Goal: Transaction & Acquisition: Purchase product/service

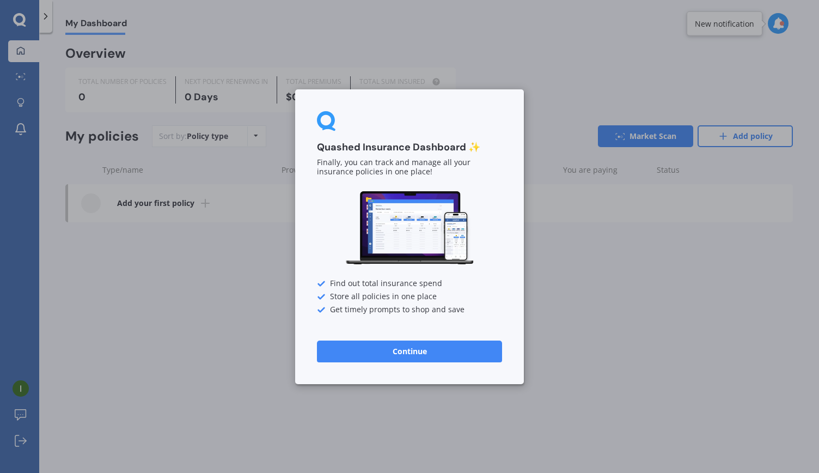
click at [389, 319] on div "Quashed Insurance Dashboard ✨ Finally, you can track and manage all your insura…" at bounding box center [409, 236] width 229 height 295
click at [383, 346] on button "Continue" at bounding box center [409, 351] width 185 height 22
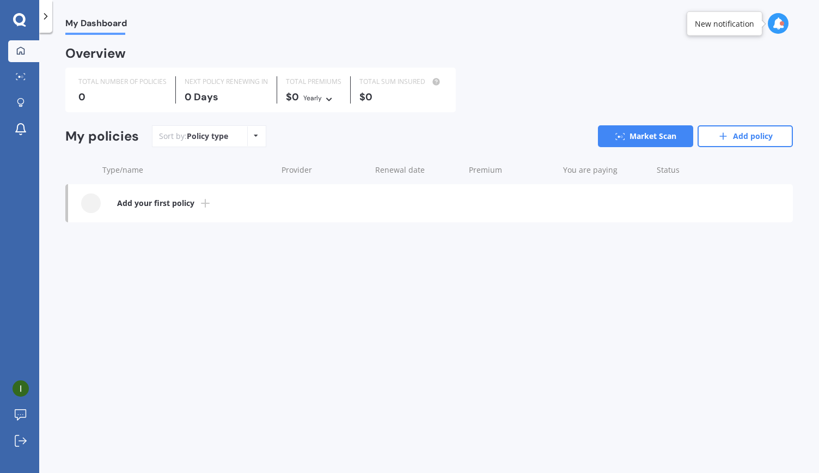
click at [207, 204] on icon at bounding box center [205, 203] width 13 height 13
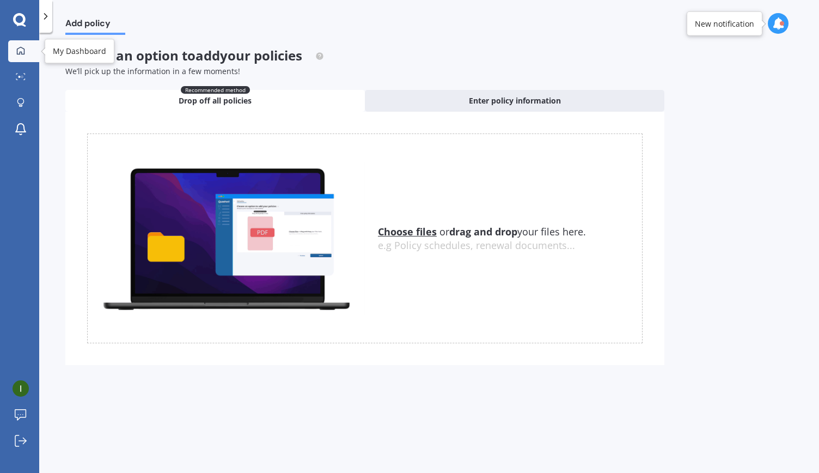
click at [17, 55] on div at bounding box center [21, 51] width 16 height 10
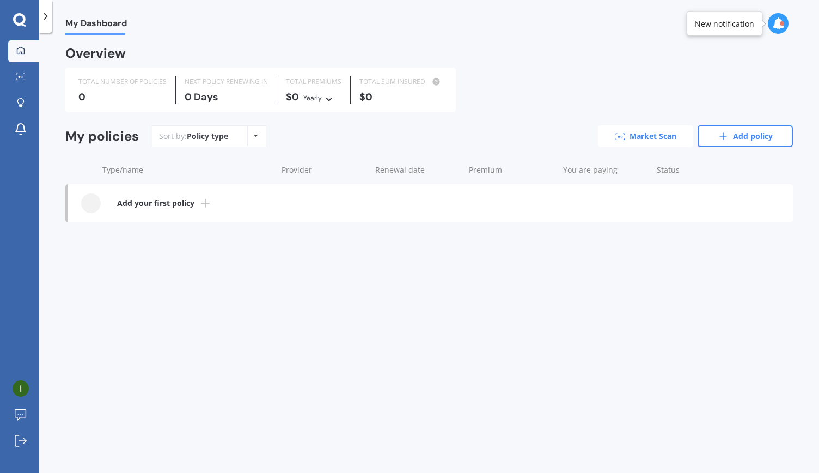
click at [651, 129] on link "Market Scan" at bounding box center [645, 136] width 95 height 22
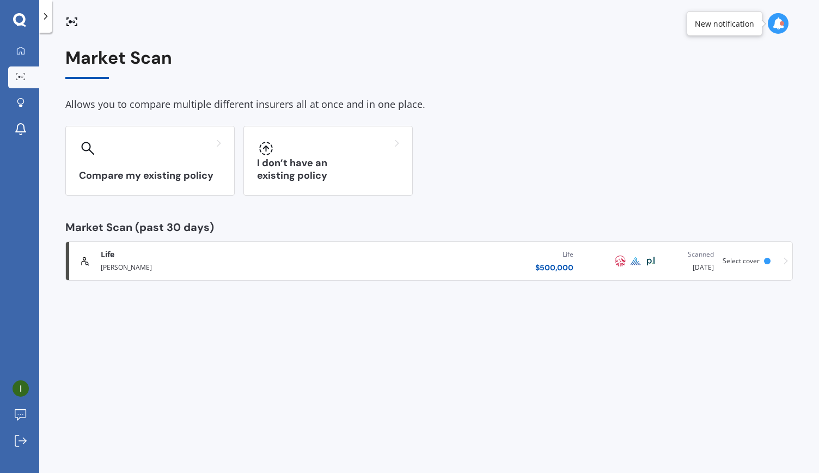
click at [483, 262] on div "Life $ 500,000" at bounding box center [456, 260] width 252 height 33
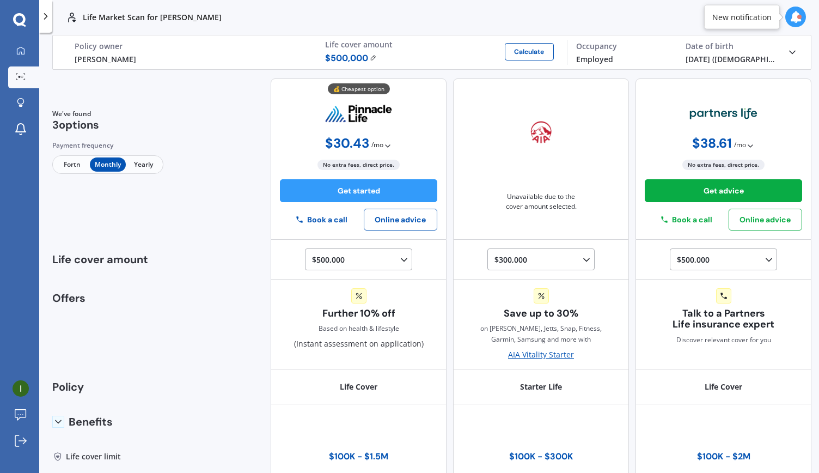
click at [373, 56] on img at bounding box center [373, 57] width 7 height 7
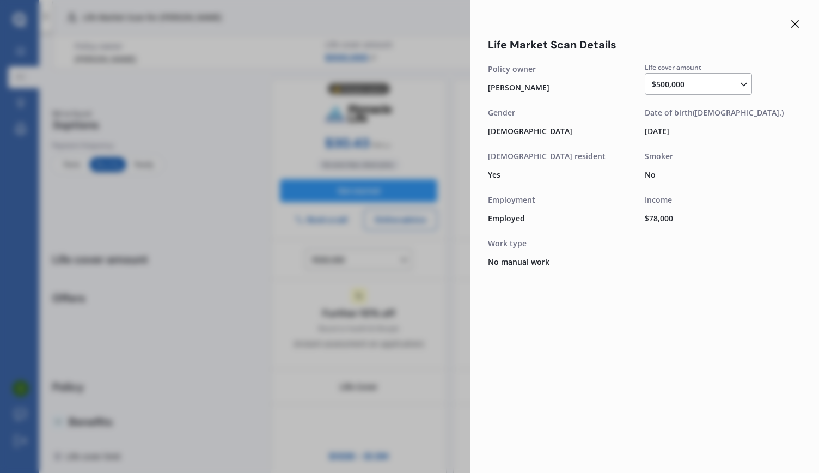
click at [690, 92] on div "$500,000 $100,000 $150,000 $200,000 $250,000 $300,000 $350,000 $400,000 $500,00…" at bounding box center [698, 84] width 107 height 22
click at [747, 90] on div "$500,000 $100,000 $150,000 $200,000 $250,000 $300,000 $350,000 $400,000 $500,00…" at bounding box center [700, 84] width 97 height 13
click at [689, 140] on div "$300,000" at bounding box center [700, 135] width 96 height 20
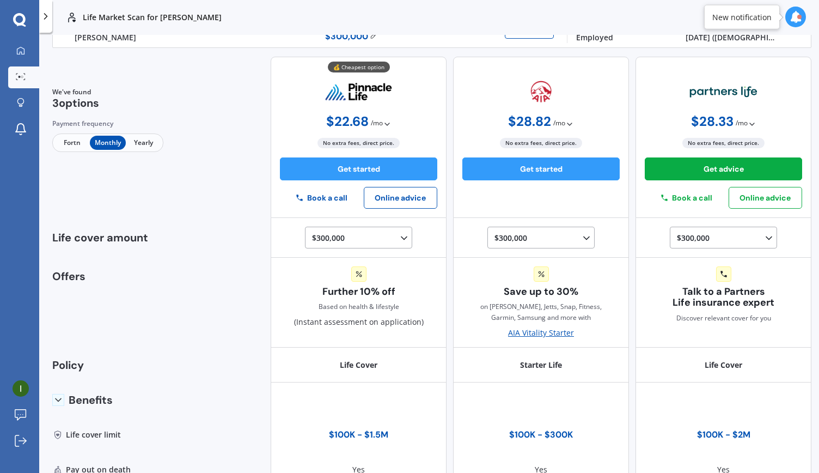
scroll to position [0, 0]
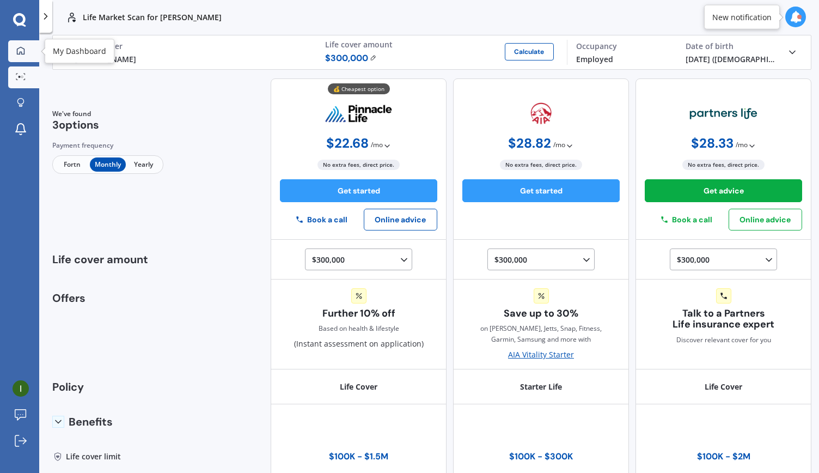
click at [16, 44] on link "My Dashboard" at bounding box center [23, 51] width 31 height 22
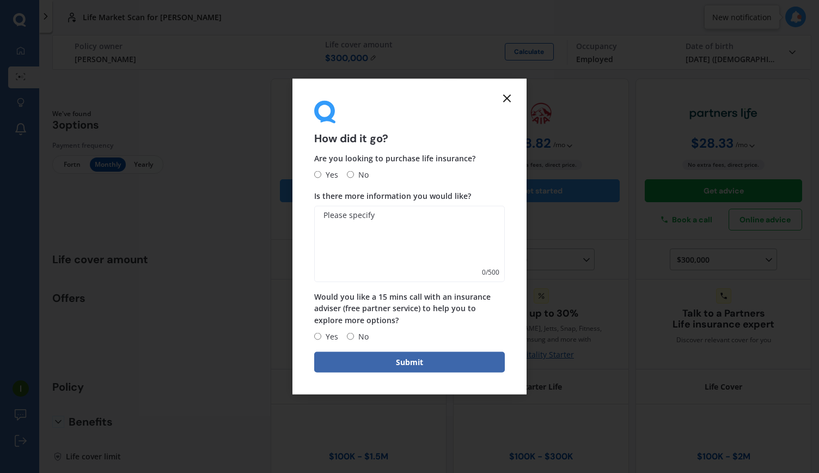
click at [352, 174] on input "No" at bounding box center [350, 174] width 7 height 7
radio input "true"
click at [349, 336] on input "No" at bounding box center [350, 336] width 7 height 7
radio input "true"
click at [379, 366] on button "Submit" at bounding box center [409, 361] width 191 height 21
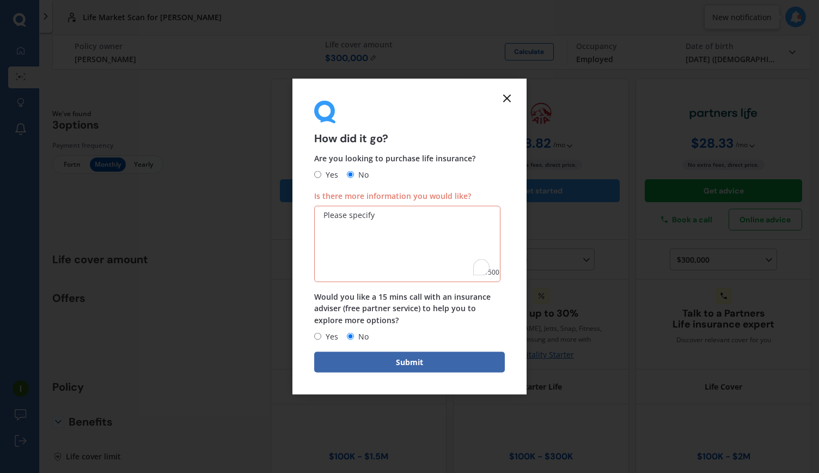
click at [509, 95] on line at bounding box center [507, 98] width 7 height 7
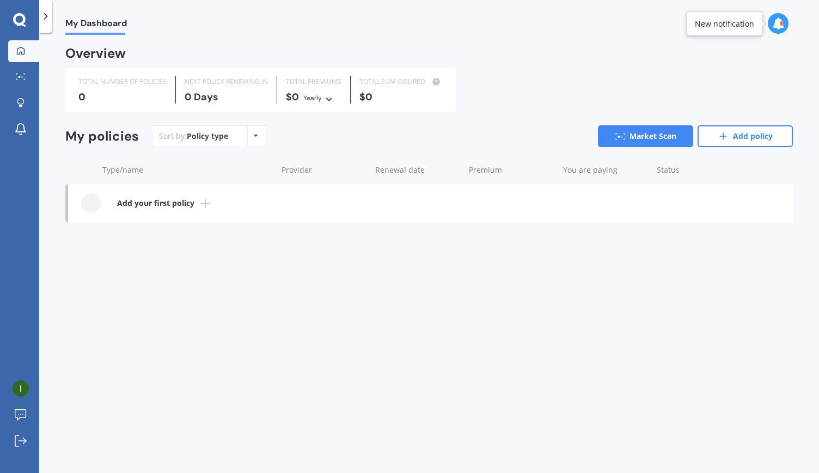
click at [24, 17] on icon at bounding box center [19, 19] width 13 height 13
click at [46, 22] on div at bounding box center [45, 16] width 13 height 33
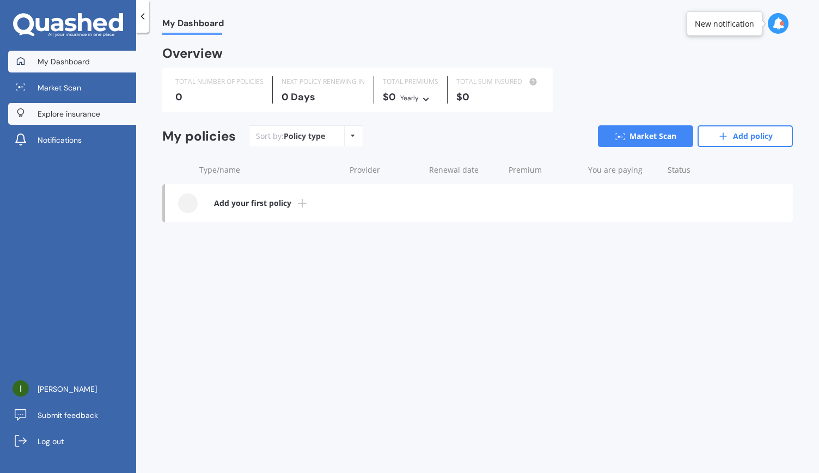
click at [50, 113] on span "Explore insurance" at bounding box center [69, 113] width 63 height 11
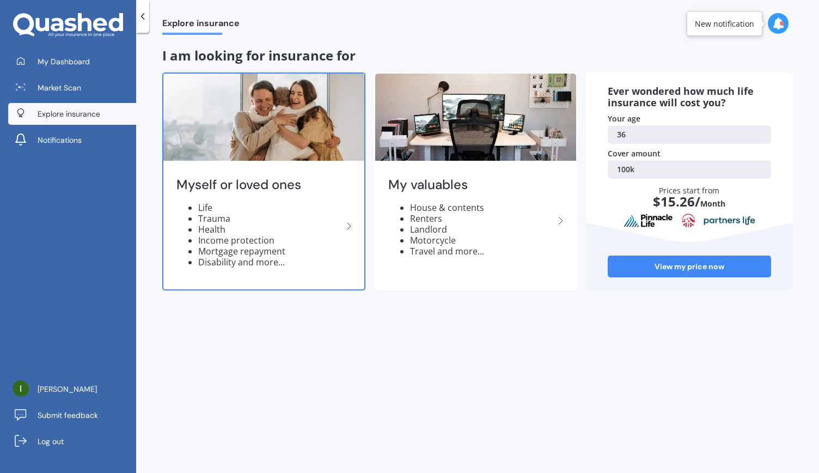
click at [328, 234] on li "Health" at bounding box center [270, 229] width 144 height 11
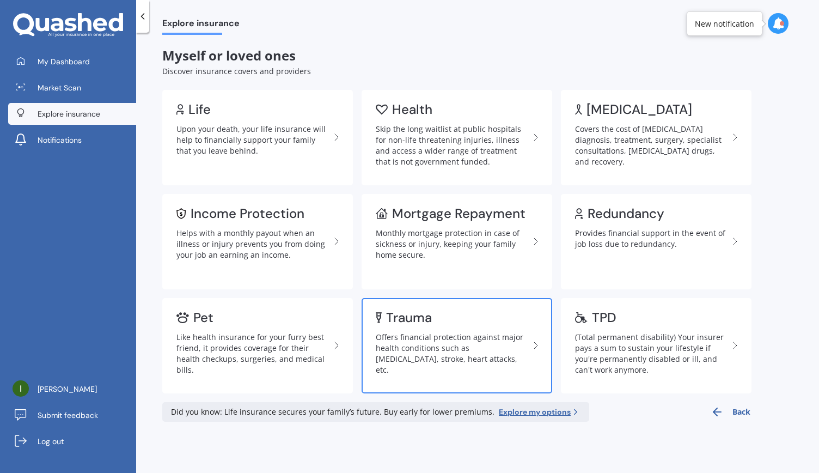
click at [496, 359] on div "Offers financial protection against major health conditions such as [MEDICAL_DA…" at bounding box center [453, 354] width 154 height 44
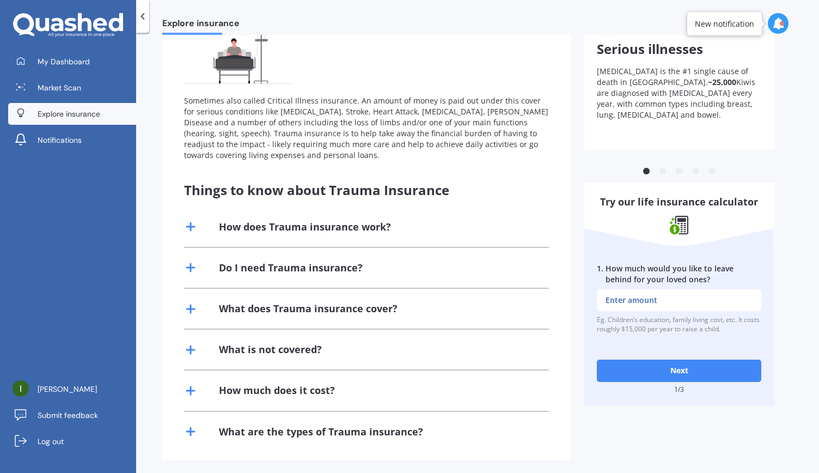
scroll to position [121, 0]
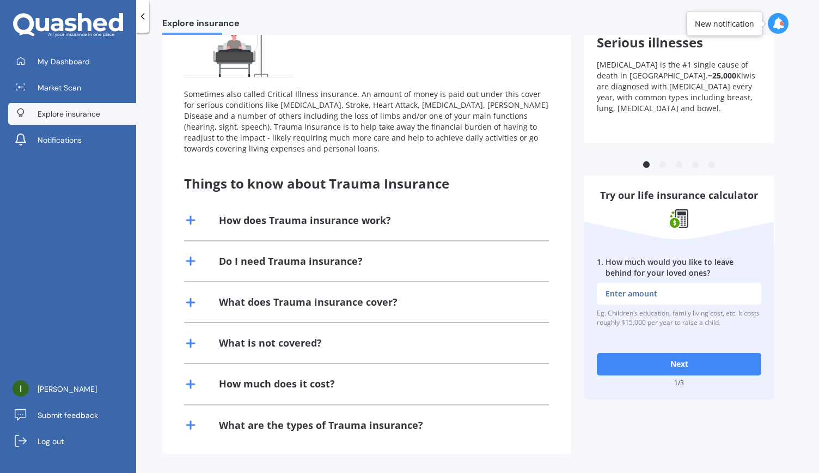
click at [647, 298] on input "1 . How much would you like to leave behind for your loved ones?" at bounding box center [679, 294] width 164 height 22
type input "$2"
type input "$100,000"
click at [652, 363] on button "Next" at bounding box center [679, 364] width 164 height 22
click at [670, 289] on input "2 . How much outstanding debt do you have, including mortgage?" at bounding box center [679, 294] width 164 height 22
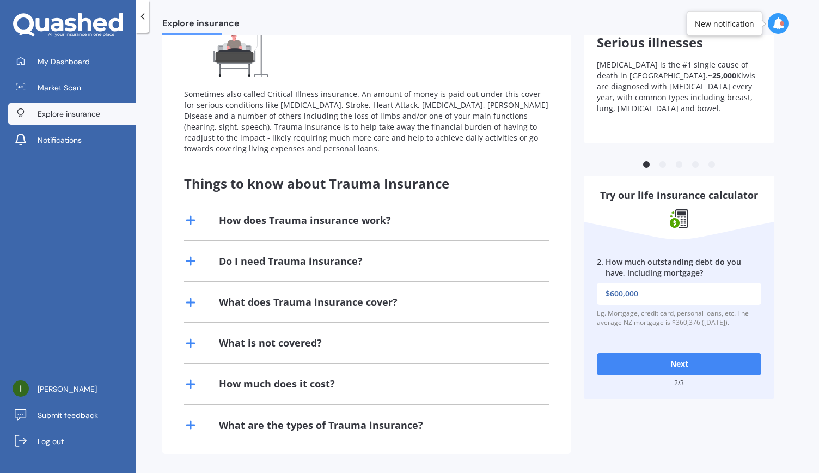
type input "$600,000"
click at [652, 371] on button "Next" at bounding box center [679, 364] width 164 height 22
click at [626, 300] on input "3 . What would be the cost of fulfilling your bucket list if you were terminall…" at bounding box center [679, 294] width 164 height 22
type input "$1"
type input "$200,000"
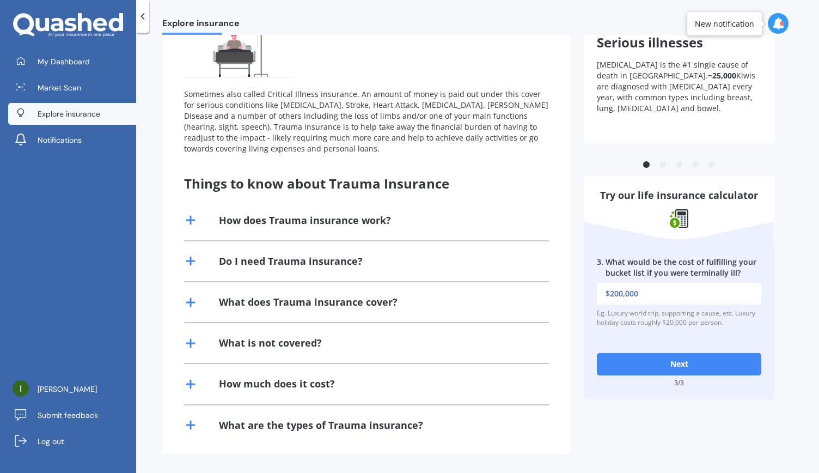
click at [643, 364] on button "Next" at bounding box center [679, 364] width 164 height 22
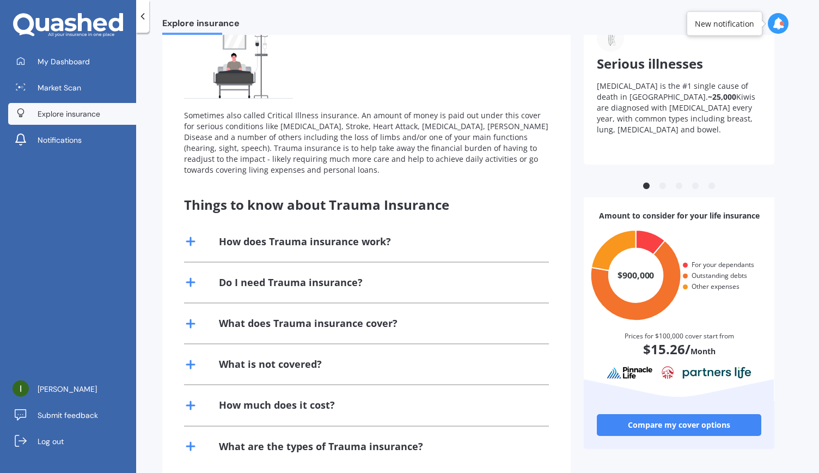
scroll to position [119, 0]
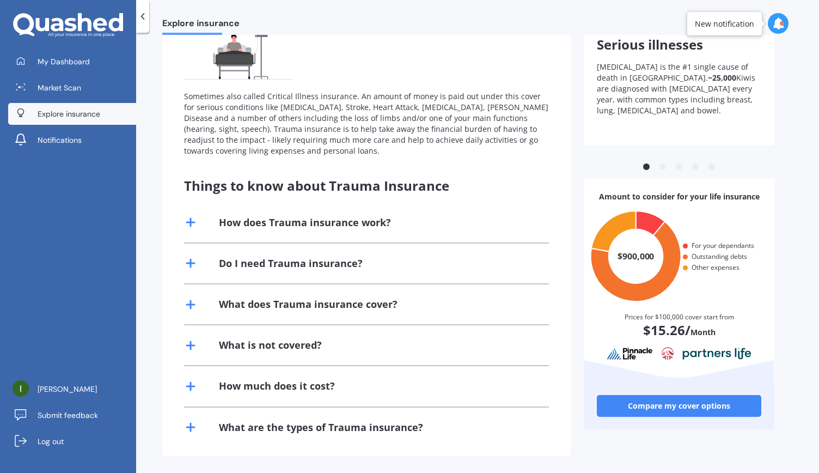
click at [701, 405] on link "Compare my cover options" at bounding box center [679, 406] width 164 height 22
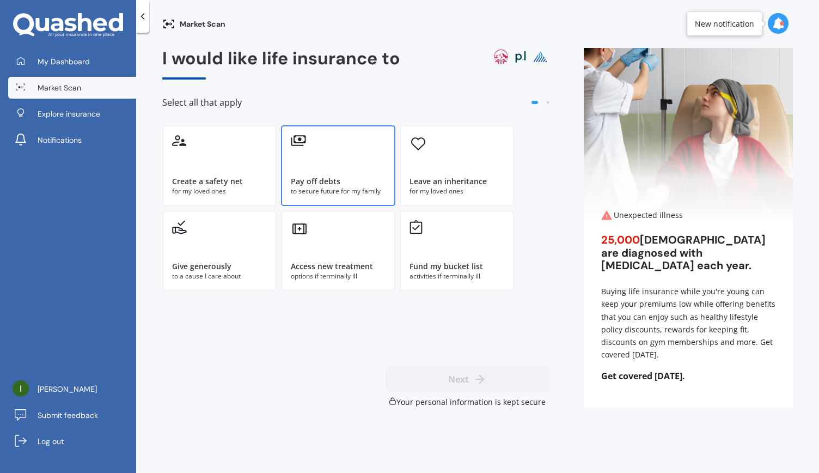
click at [309, 174] on div "Pay off debts to secure future for my family" at bounding box center [338, 165] width 114 height 81
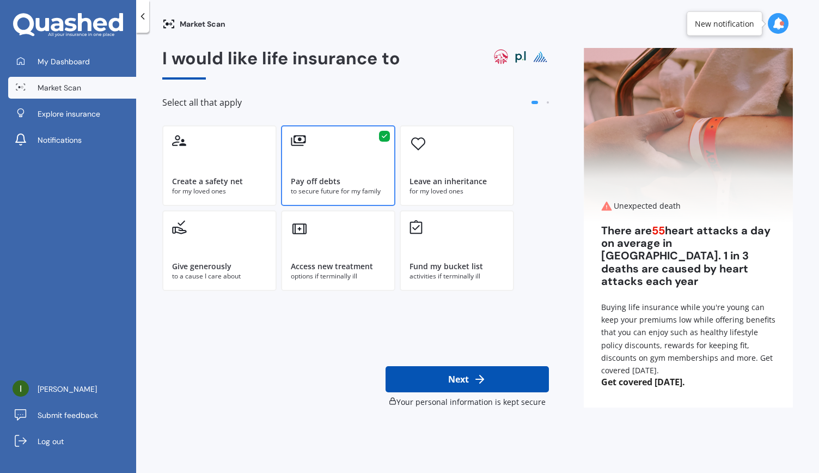
click at [400, 375] on button "Next" at bounding box center [466, 379] width 163 height 26
select select "08"
select select "11"
select select "1988"
select select "No manual work e.g. lawyer, consultant, engineer"
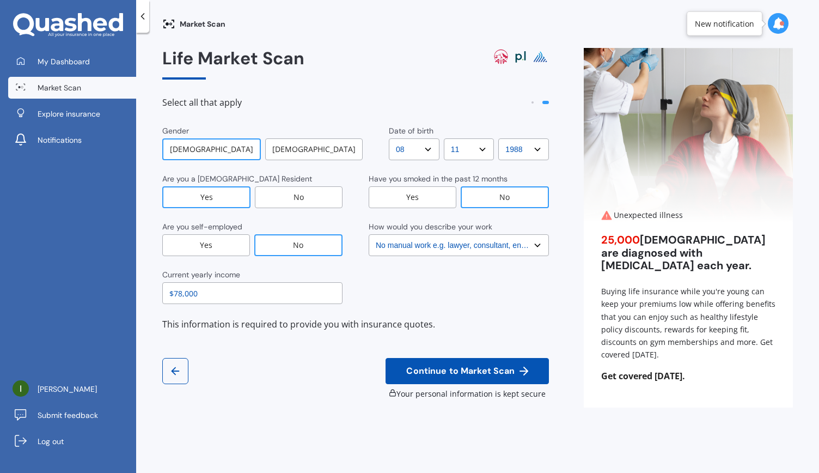
click at [407, 373] on span "Continue to Market Scan" at bounding box center [460, 371] width 113 height 10
